Goal: Task Accomplishment & Management: Use online tool/utility

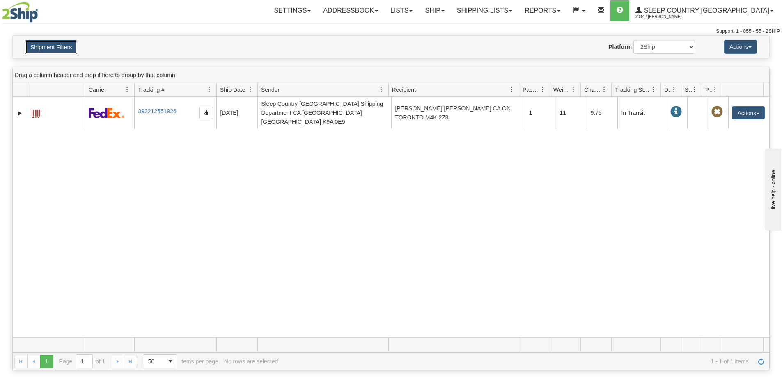
click at [38, 46] on button "Shipment Filters" at bounding box center [51, 47] width 52 height 14
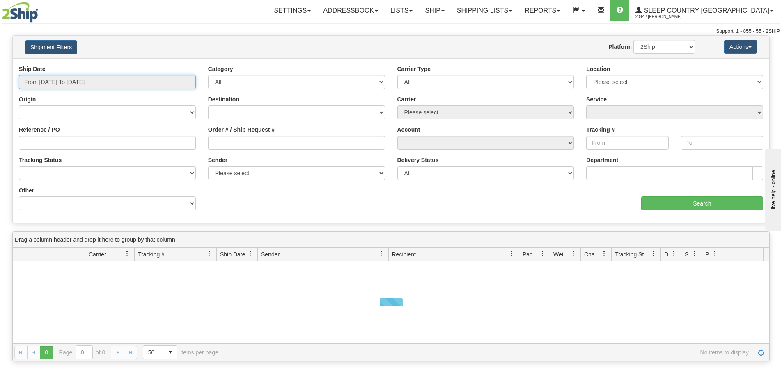
click at [127, 87] on input "From 09/15/2025 To 09/16/2025" at bounding box center [107, 82] width 177 height 14
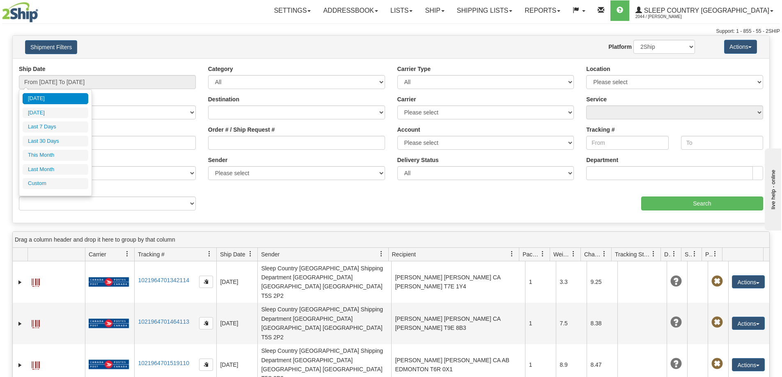
click at [58, 163] on ul "Today Yesterday Last 7 Days Last 30 Days This Month Last Month Custom" at bounding box center [56, 141] width 66 height 96
click at [58, 169] on li "Last Month" at bounding box center [56, 169] width 66 height 11
type input "From 08/01/2025 To 08/31/2025"
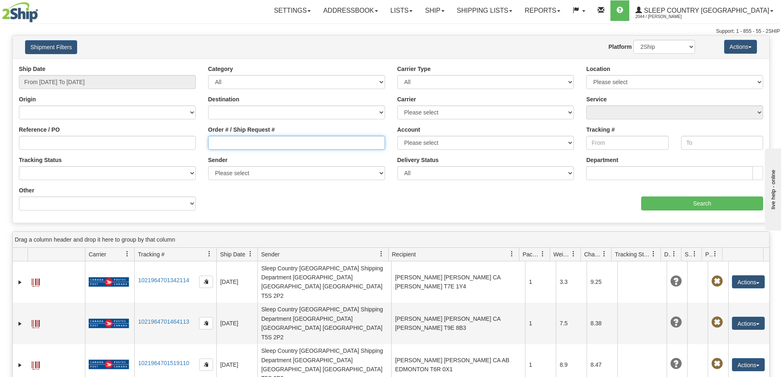
click at [236, 142] on input "Order # / Ship Request #" at bounding box center [296, 143] width 177 height 14
paste input "9007H991929"
type input "9007H991929"
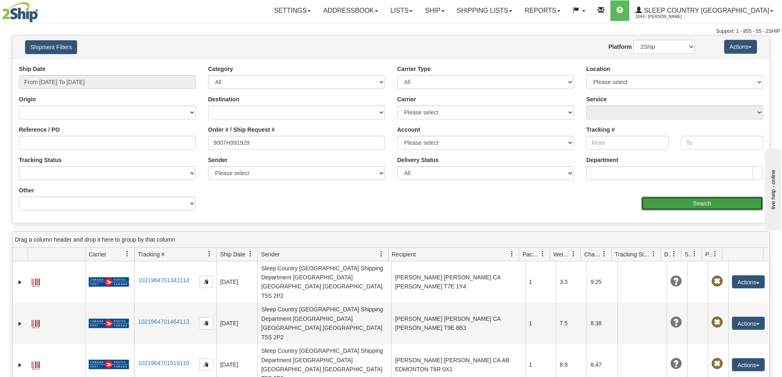
click at [651, 203] on input "Search" at bounding box center [703, 204] width 122 height 14
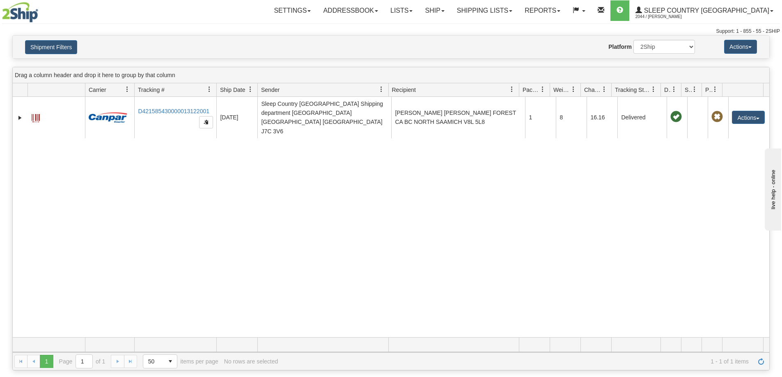
click at [327, 28] on div "Toggle navigation Settings Shipping Preferences Fields Preferences New" at bounding box center [391, 17] width 782 height 35
click at [163, 267] on div "31452970 2044 D421585430000013122001 08/14/2025 08/14/2025 01:10:29 PM Sleep Co…" at bounding box center [391, 217] width 757 height 241
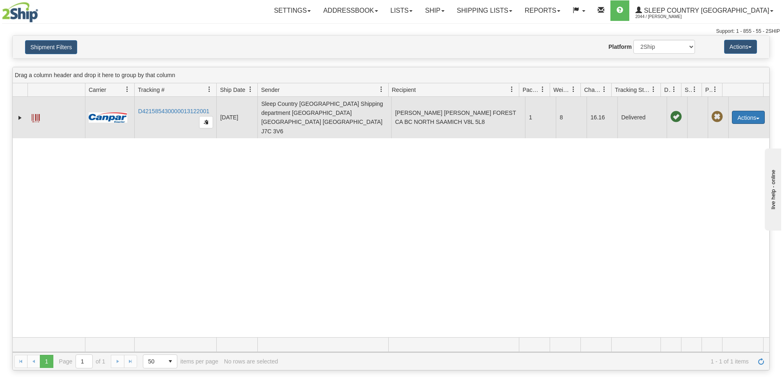
click at [745, 111] on button "Actions" at bounding box center [748, 117] width 33 height 13
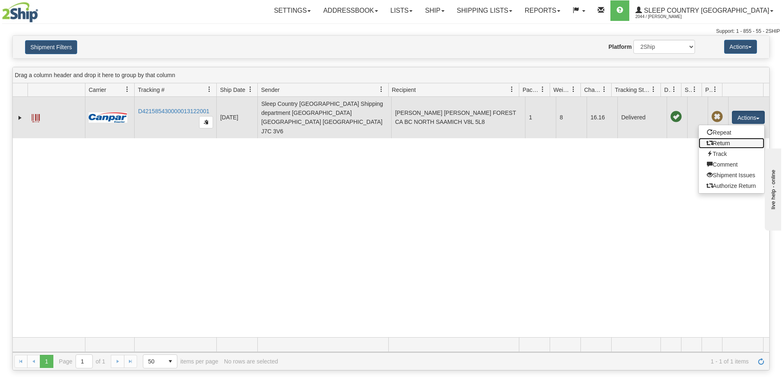
click at [715, 138] on link "Return" at bounding box center [732, 143] width 66 height 11
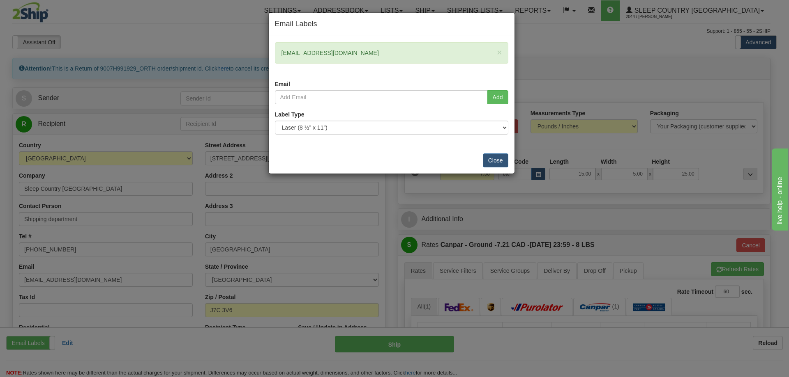
drag, startPoint x: 341, startPoint y: 55, endPoint x: 280, endPoint y: 55, distance: 61.2
click at [280, 55] on div "× ric@forgrp.com" at bounding box center [391, 52] width 233 height 21
drag, startPoint x: 490, startPoint y: 161, endPoint x: 470, endPoint y: 163, distance: 20.3
click at [490, 161] on button "Close" at bounding box center [495, 161] width 25 height 14
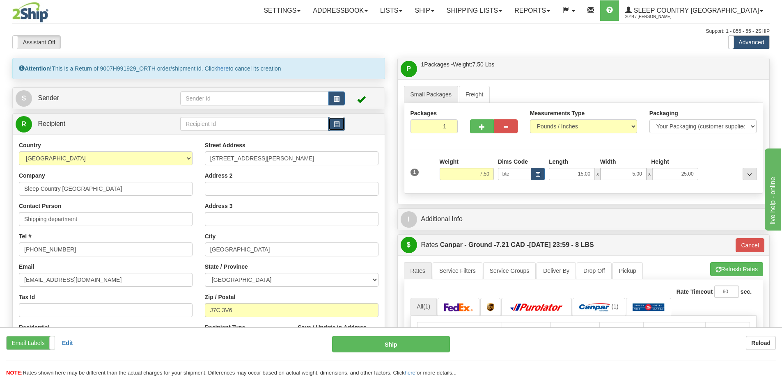
click at [334, 122] on span "button" at bounding box center [337, 124] width 6 height 5
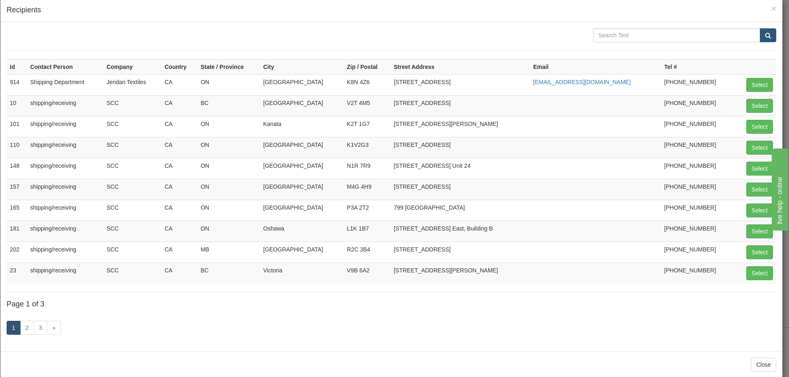
scroll to position [28, 0]
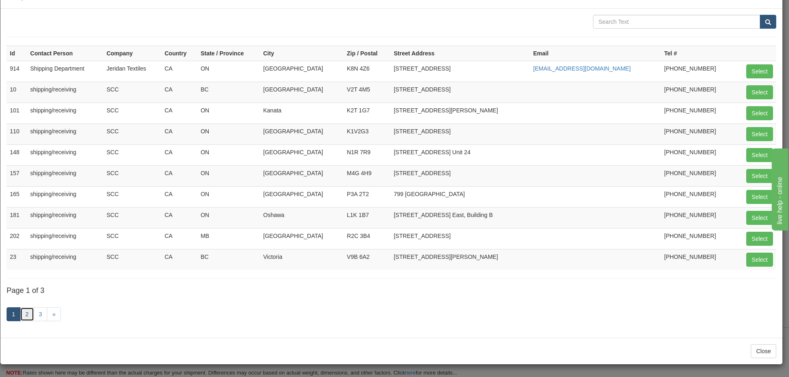
click at [25, 316] on link "2" at bounding box center [27, 315] width 14 height 14
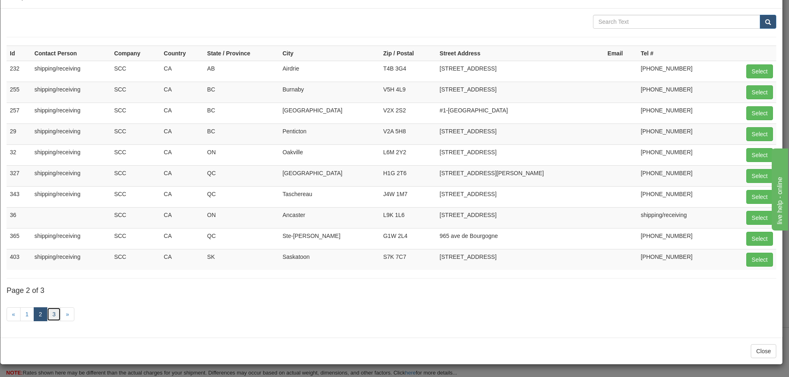
click at [53, 313] on link "3" at bounding box center [54, 315] width 14 height 14
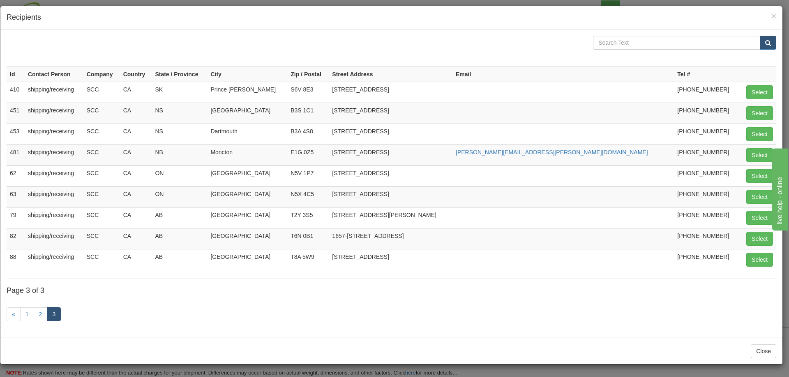
scroll to position [7, 0]
click at [37, 312] on link "2" at bounding box center [41, 315] width 14 height 14
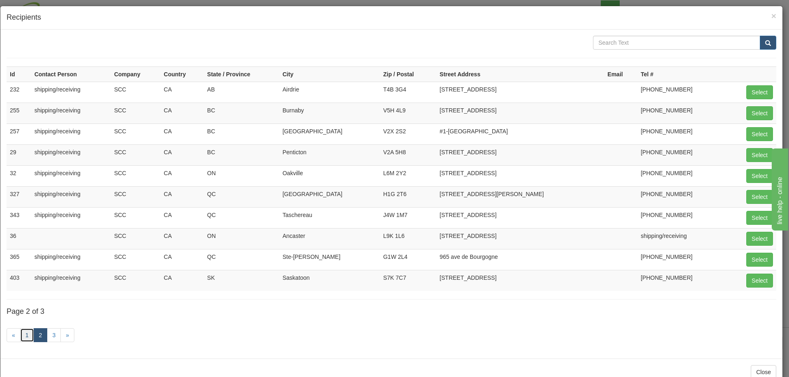
click at [23, 338] on link "1" at bounding box center [27, 336] width 14 height 14
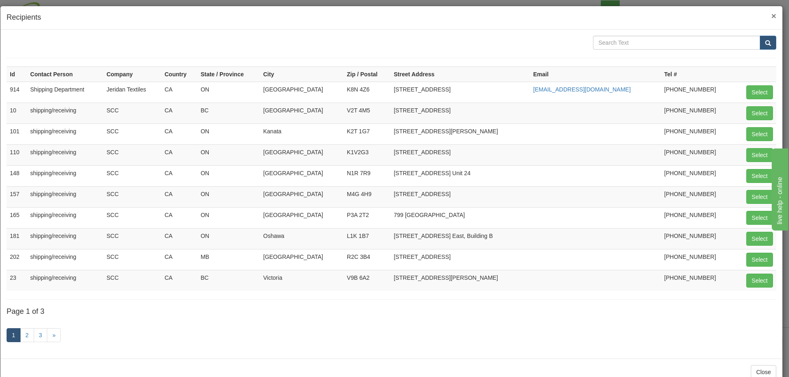
click at [771, 13] on span "×" at bounding box center [773, 15] width 5 height 9
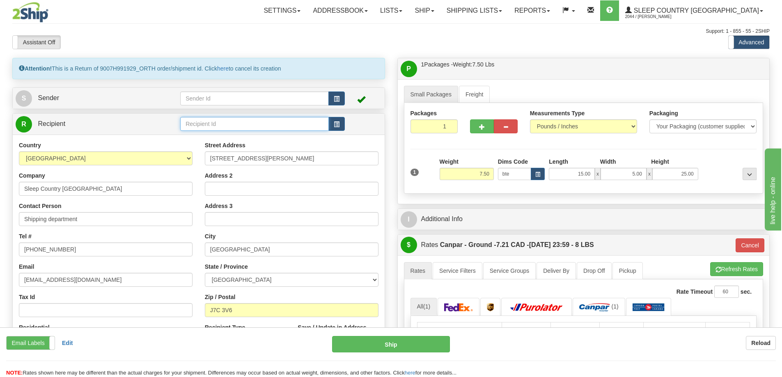
click at [221, 122] on input "text" at bounding box center [254, 124] width 149 height 14
type input "DC 951"
click at [339, 124] on span "button" at bounding box center [337, 124] width 6 height 5
type input "1"
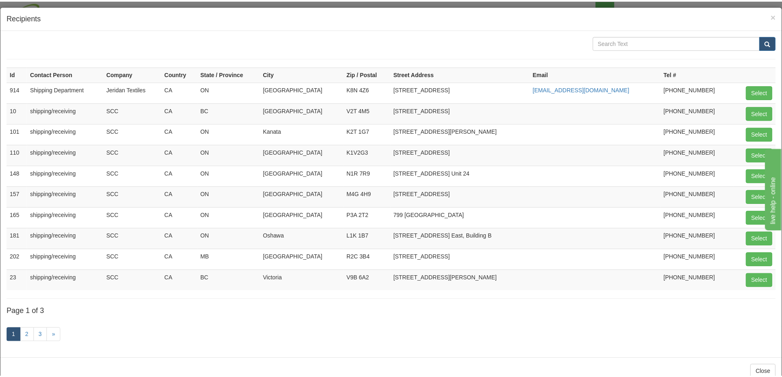
scroll to position [0, 0]
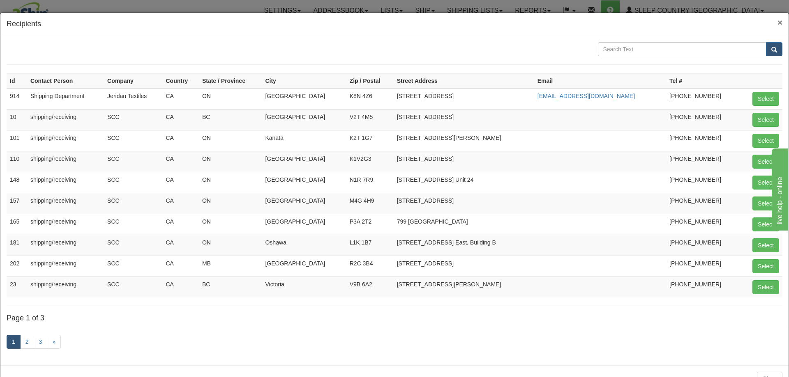
click at [777, 23] on span "×" at bounding box center [779, 22] width 5 height 9
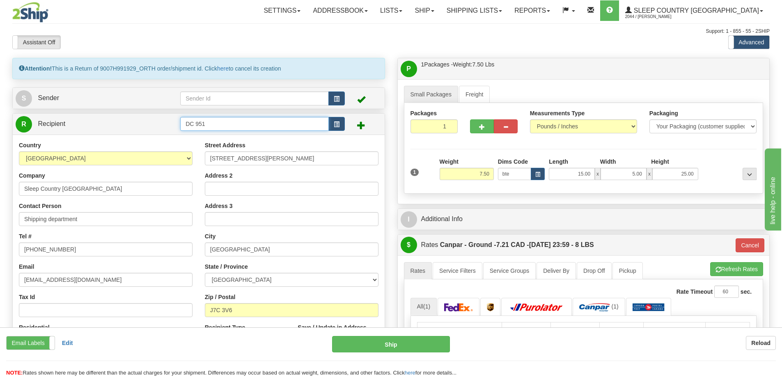
drag, startPoint x: 215, startPoint y: 124, endPoint x: 165, endPoint y: 124, distance: 49.7
click at [165, 124] on tr "R Recipient DC 951" at bounding box center [199, 124] width 366 height 17
type input "951"
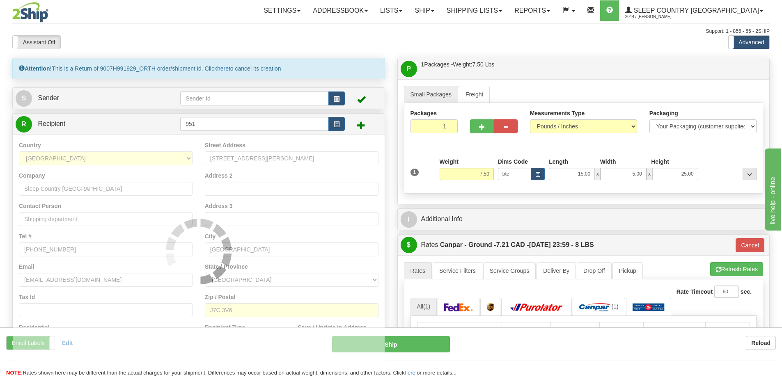
type input "1"
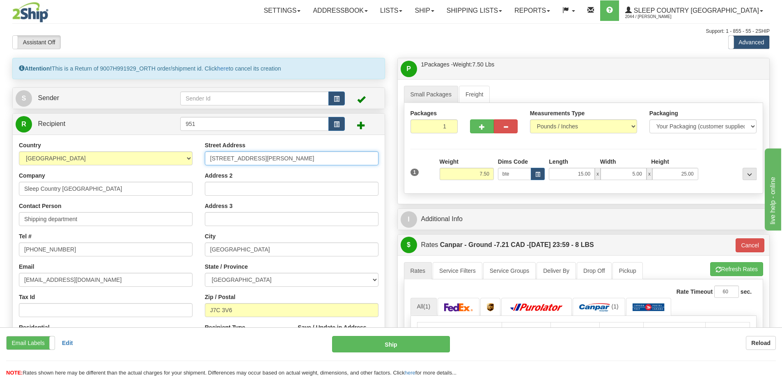
drag, startPoint x: 332, startPoint y: 159, endPoint x: 193, endPoint y: 150, distance: 139.5
click at [193, 150] on div "Country AFGHANISTAN ALAND ISLANDS ALBANIA ALGERIA AMERICAN SAMOA ANDORRA ANGOLA…" at bounding box center [199, 251] width 372 height 221
paste input "1 DUFFERIN PL SE"
type input "11 DUFFERIN PL SE"
click at [248, 279] on select "ALBERTA BRITISH COLUMBIA MANITOBA NEW BRUNSWICK NEWFOUNDLAND NOVA SCOTIA NUNAVU…" at bounding box center [292, 280] width 174 height 14
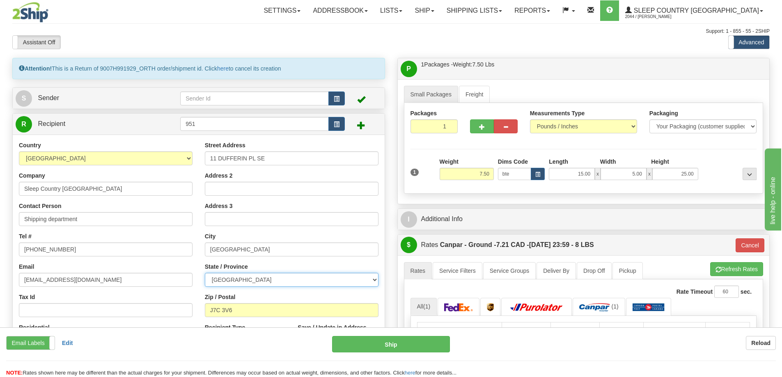
select select "AB"
click at [205, 273] on select "ALBERTA BRITISH COLUMBIA MANITOBA NEW BRUNSWICK NEWFOUNDLAND NOVA SCOTIA NUNAVU…" at bounding box center [292, 280] width 174 height 14
click at [240, 313] on input "J7C 3V6" at bounding box center [292, 311] width 174 height 14
paste input "T2C 4W3"
type input "T2C 4W3"
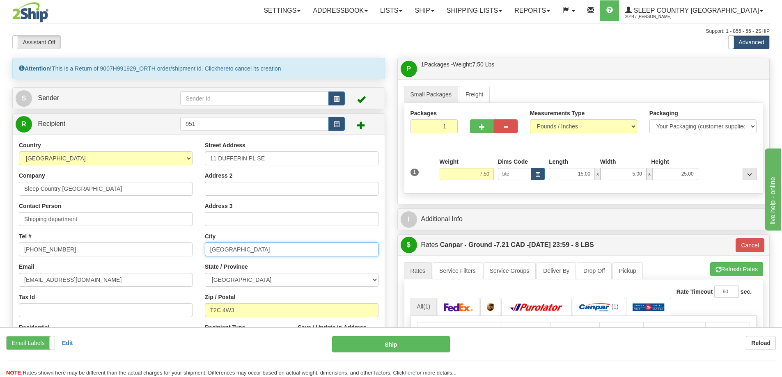
drag, startPoint x: 246, startPoint y: 250, endPoint x: 161, endPoint y: 246, distance: 84.7
click at [161, 246] on div "Country AFGHANISTAN ALAND ISLANDS ALBANIA ALGERIA AMERICAN SAMOA ANDORRA ANGOLA…" at bounding box center [199, 251] width 372 height 221
type input "1"
type input "CALGARY"
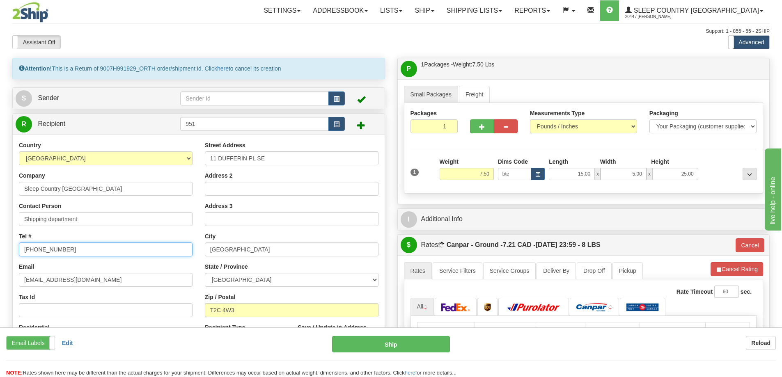
drag, startPoint x: 98, startPoint y: 251, endPoint x: 9, endPoint y: 249, distance: 88.3
click at [9, 249] on div "Attention! This is a Return of 9007H991929_ORTH order/shipment id. Click here t…" at bounding box center [198, 241] width 385 height 366
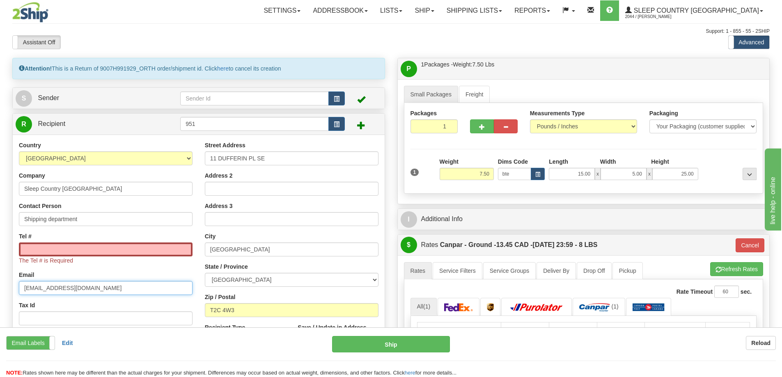
drag, startPoint x: 108, startPoint y: 279, endPoint x: 5, endPoint y: 276, distance: 103.2
click at [5, 276] on div "Toggle navigation Settings Shipping Preferences Fields Preferences New" at bounding box center [391, 315] width 782 height 630
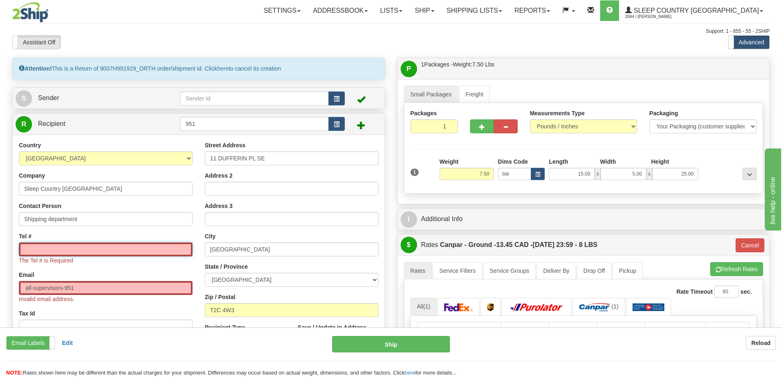
click at [123, 250] on input "Tel #" at bounding box center [106, 250] width 174 height 14
click at [91, 290] on input "all-supervisors-951" at bounding box center [106, 288] width 174 height 14
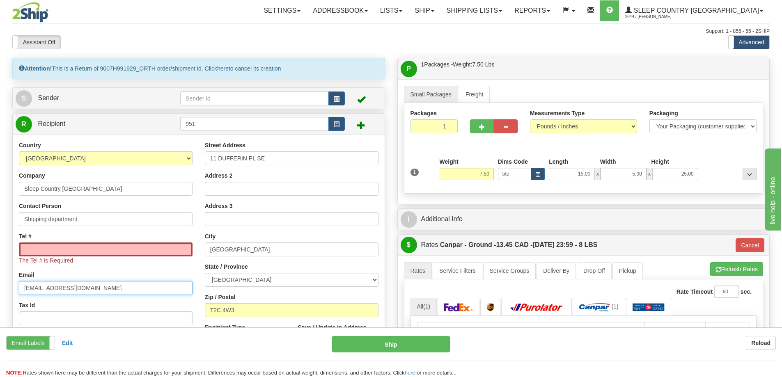
type input "allsupervisors-951@sleepcountry.ca"
click at [62, 252] on input "Tel #" at bounding box center [106, 250] width 174 height 14
paste input "(403) 569-7717"
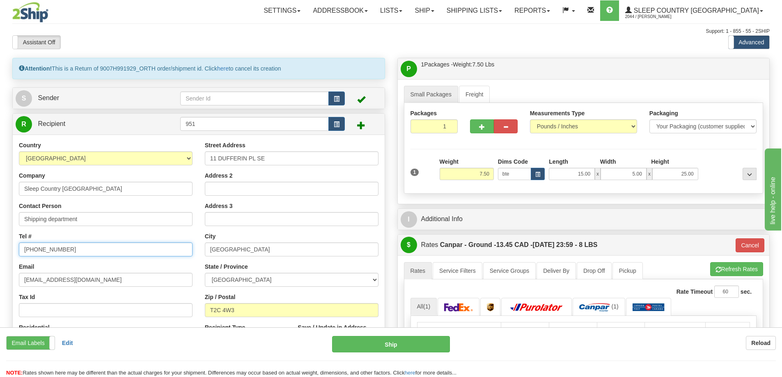
click at [22, 249] on input "(403) 569-7717" at bounding box center [106, 250] width 174 height 14
type input "+1(403) 569-7717"
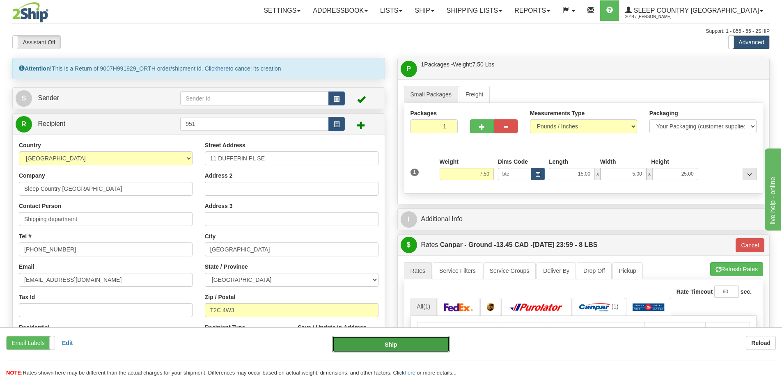
click at [398, 347] on button "Ship" at bounding box center [391, 344] width 118 height 16
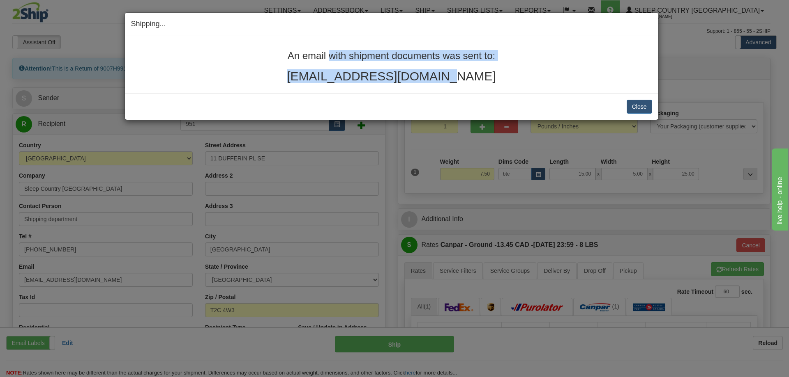
drag, startPoint x: 443, startPoint y: 79, endPoint x: 288, endPoint y: 55, distance: 156.7
click at [288, 55] on div "An email with shipment documents was sent to: ric@forgrp.com" at bounding box center [391, 67] width 521 height 32
copy div "An email with shipment documents was sent to: ric@forgrp.com"
click at [651, 101] on button "Close" at bounding box center [638, 107] width 25 height 14
